Goal: Register for event/course

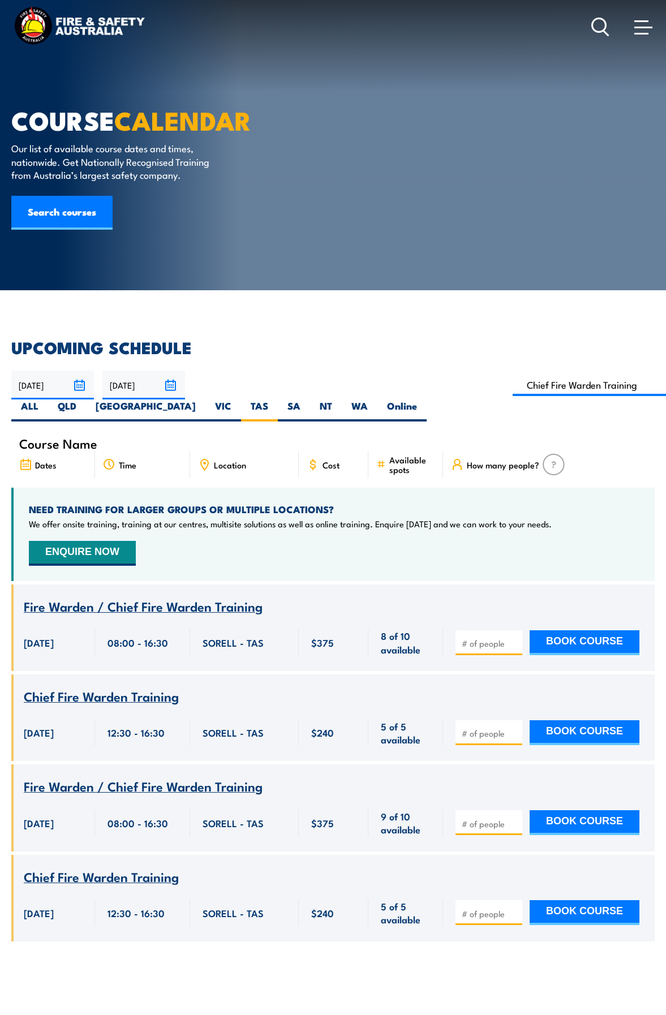
click at [169, 381] on input "[DATE]" at bounding box center [143, 384] width 83 height 29
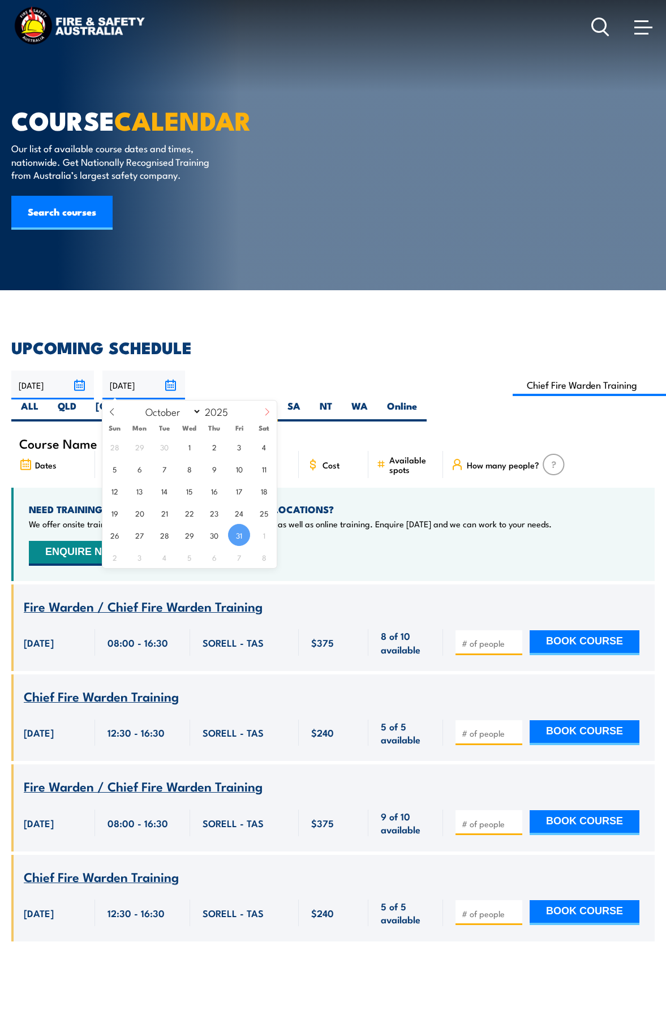
click at [263, 411] on icon at bounding box center [267, 412] width 8 height 8
select select "10"
click at [234, 538] on span "28" at bounding box center [239, 535] width 22 height 22
type input "28/11/2025"
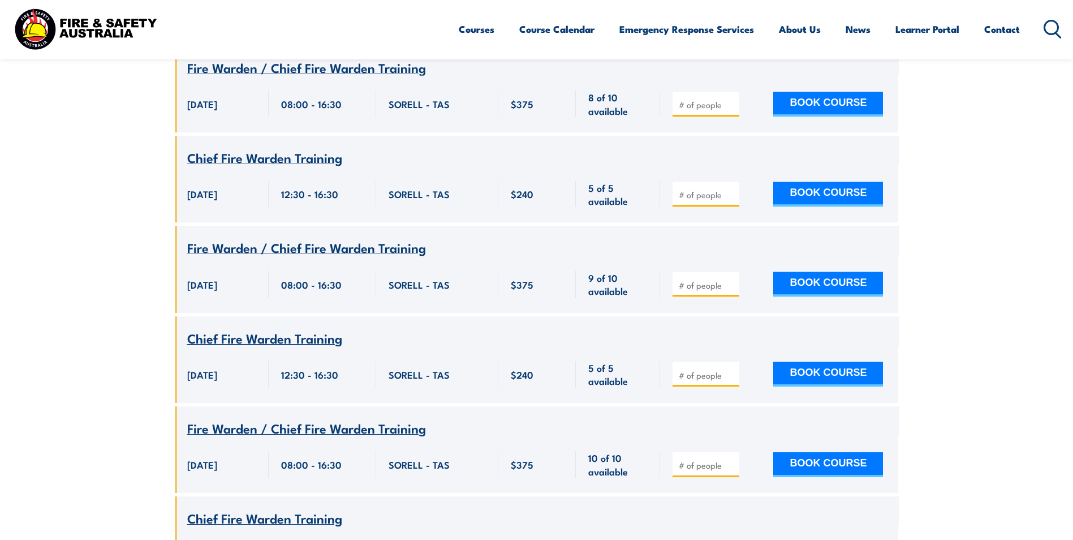
scroll to position [283, 0]
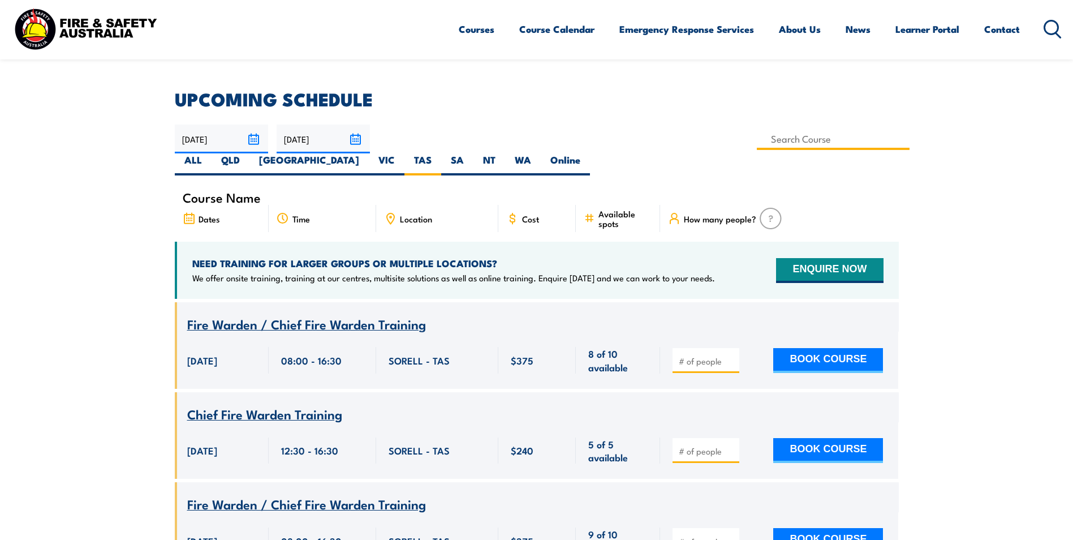
click at [665, 138] on input at bounding box center [833, 139] width 153 height 22
type input "Fire Warden Training"
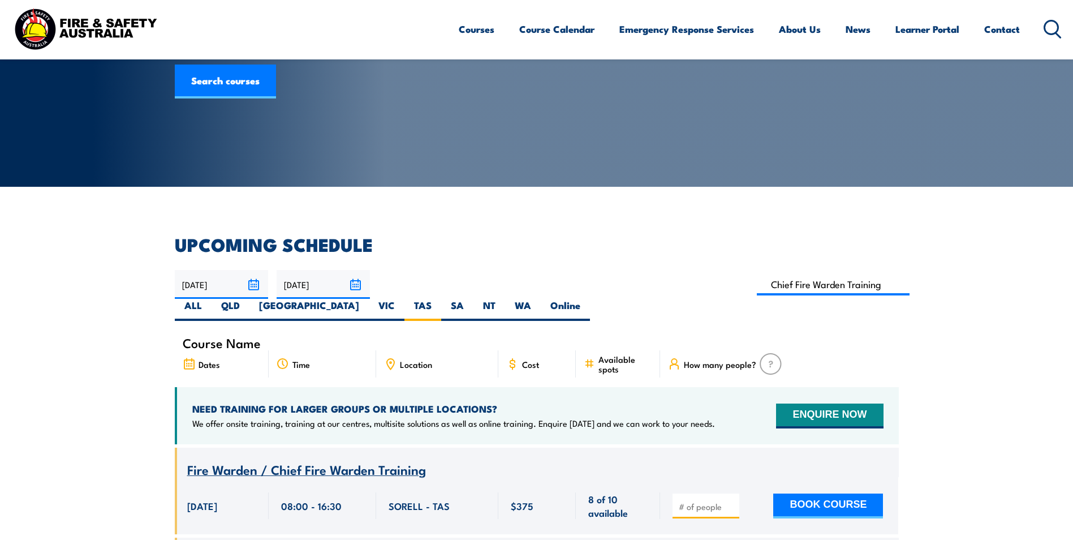
scroll to position [34, 0]
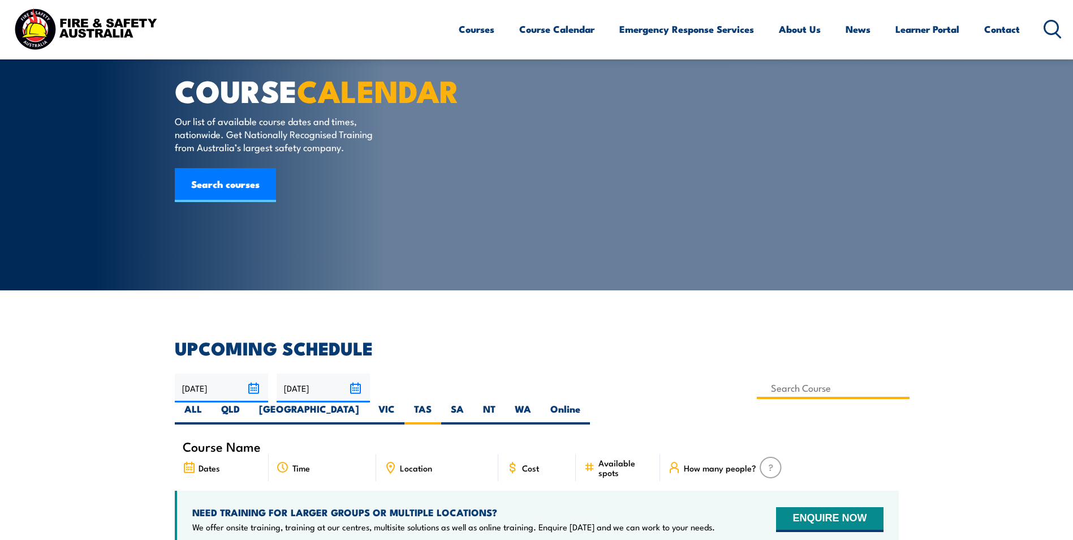
click at [757, 393] on input at bounding box center [833, 388] width 153 height 22
type input "Fire Warden Training"
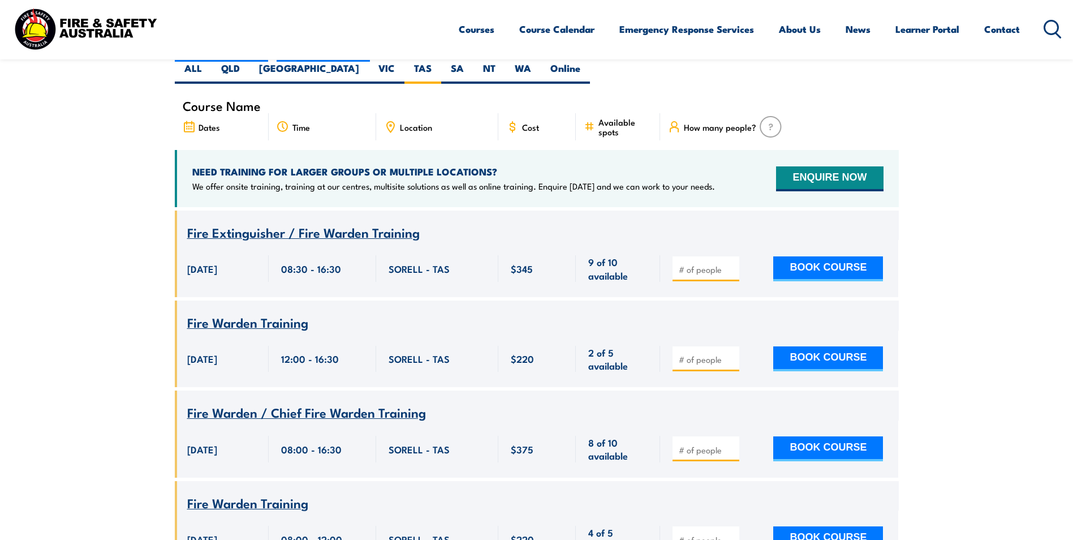
scroll to position [373, 0]
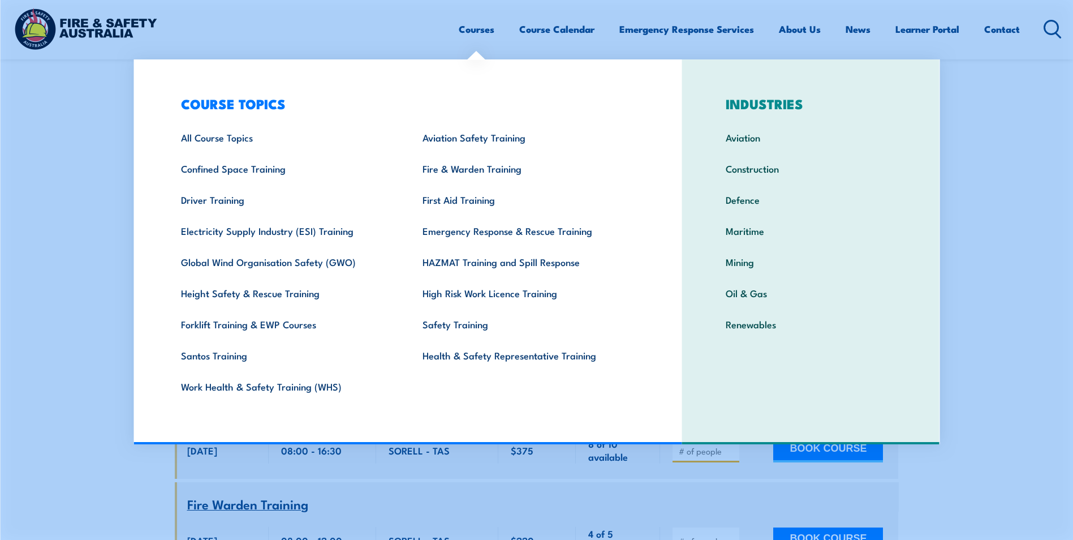
click at [476, 27] on link "Courses" at bounding box center [477, 29] width 36 height 30
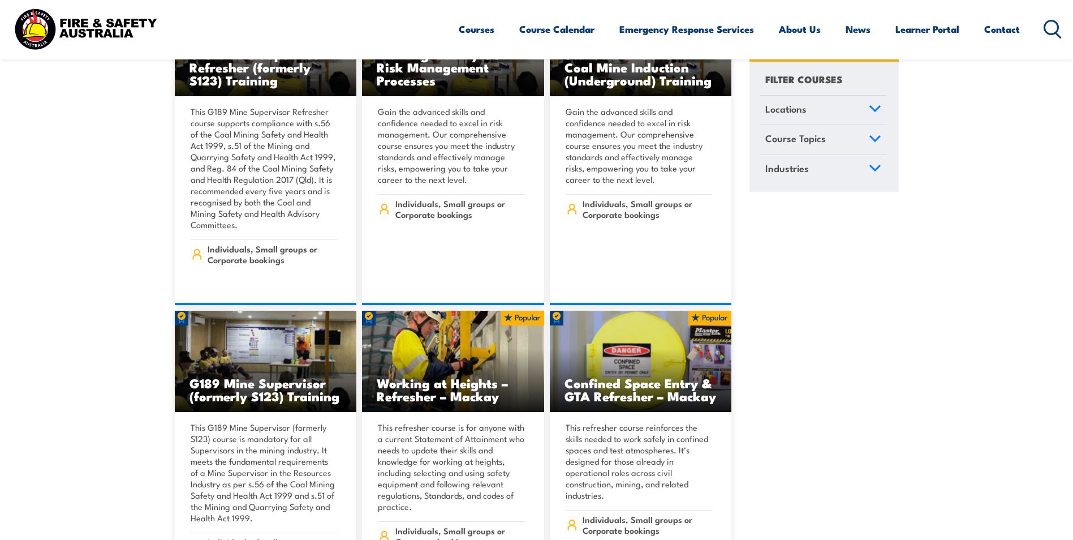
scroll to position [679, 0]
